Goal: Entertainment & Leisure: Consume media (video, audio)

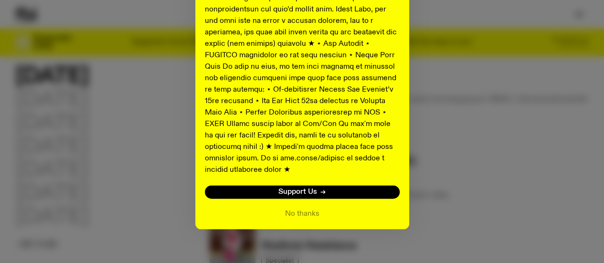
scroll to position [137, 0]
click at [296, 208] on button "No thanks" at bounding box center [302, 213] width 34 height 11
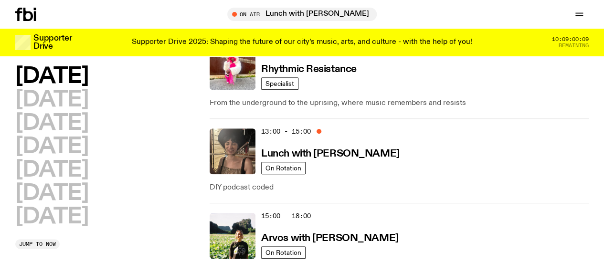
scroll to position [328, 0]
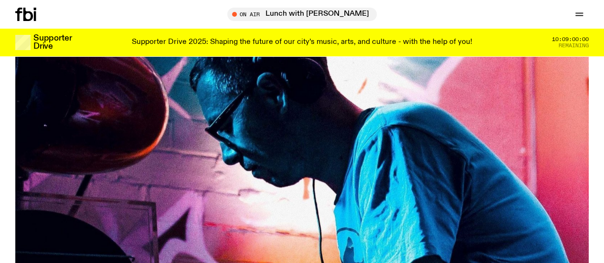
scroll to position [41, 0]
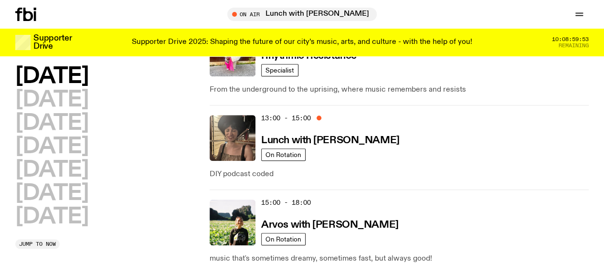
scroll to position [375, 0]
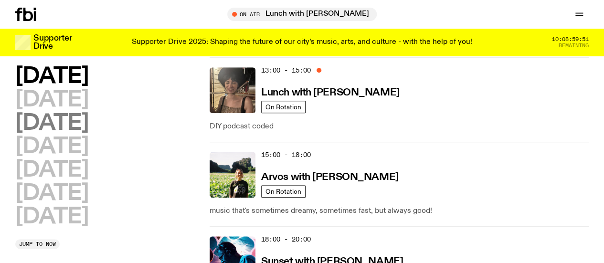
click at [73, 131] on h2 "[DATE]" at bounding box center [51, 123] width 73 height 21
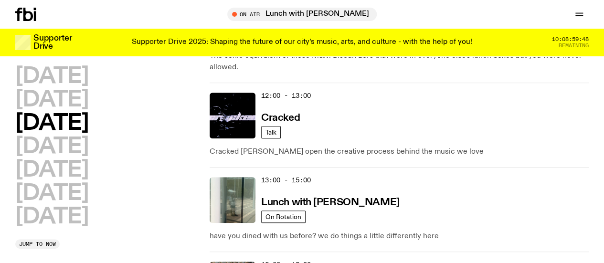
scroll to position [313, 0]
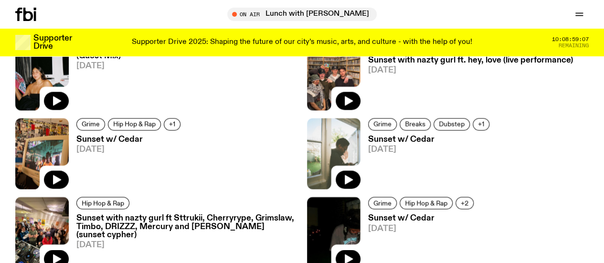
scroll to position [806, 0]
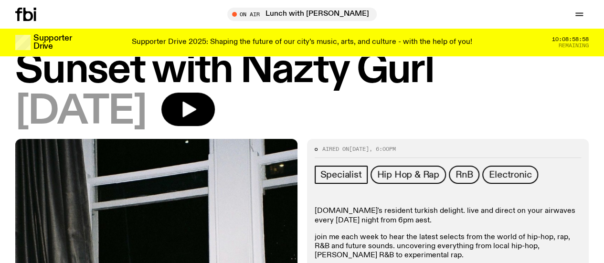
scroll to position [48, 0]
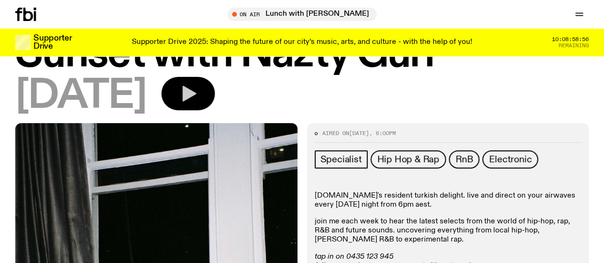
click at [196, 98] on icon "button" at bounding box center [189, 94] width 14 height 16
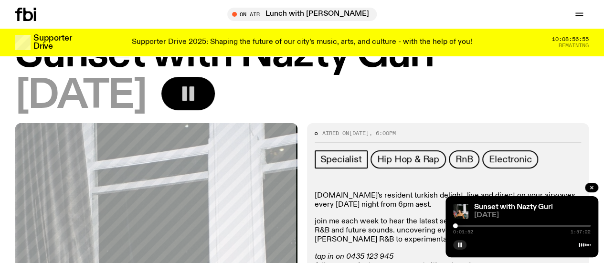
click at [459, 226] on div at bounding box center [522, 226] width 138 height 2
drag, startPoint x: 460, startPoint y: 227, endPoint x: 456, endPoint y: 227, distance: 4.8
click at [456, 227] on div at bounding box center [455, 225] width 5 height 5
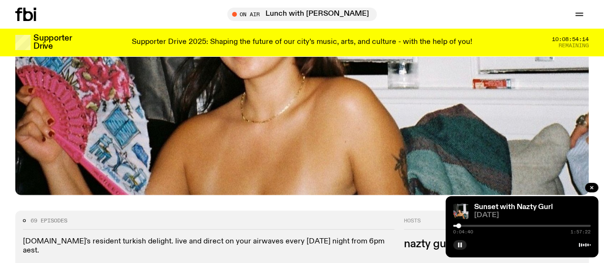
scroll to position [233, 0]
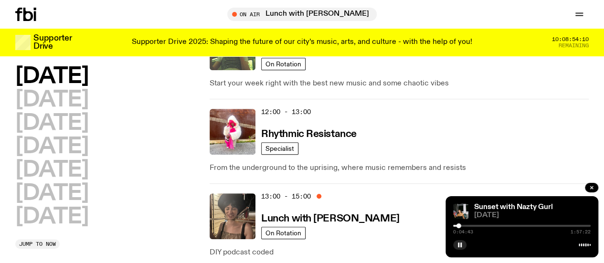
scroll to position [27, 0]
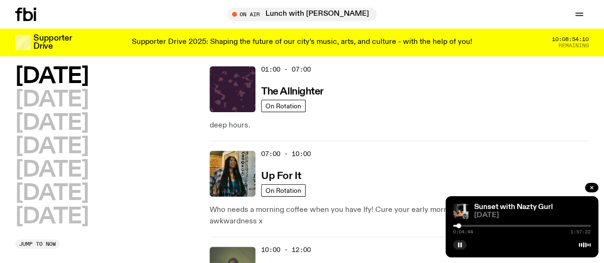
click at [39, 76] on h2 "[DATE]" at bounding box center [51, 76] width 73 height 21
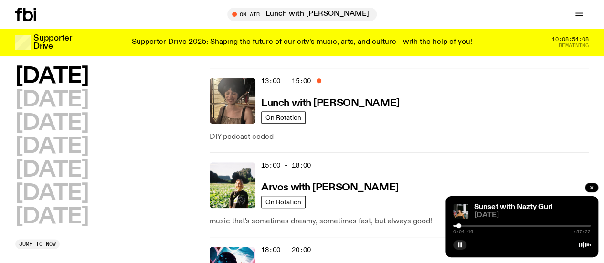
scroll to position [409, 0]
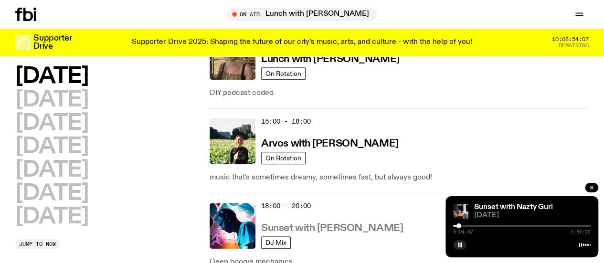
click at [320, 223] on h3 "Sunset with [PERSON_NAME]" at bounding box center [332, 228] width 142 height 10
